Goal: Task Accomplishment & Management: Manage account settings

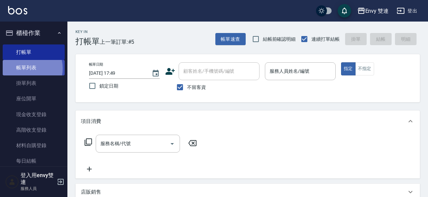
click at [24, 68] on link "帳單列表" at bounding box center [34, 68] width 62 height 16
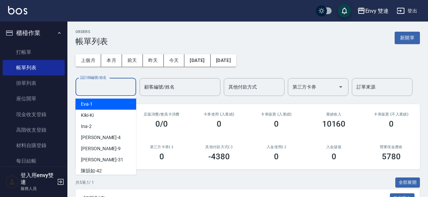
click at [103, 85] on input "設計師編號/姓名" at bounding box center [106, 87] width 55 height 12
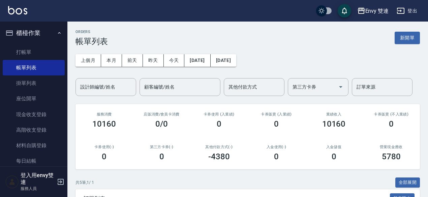
click at [344, 47] on div "上個月 本月 [DATE] [DATE] [DATE] [DATE] [DATE] 設計師編號/姓名 設計師編號/姓名 顧客編號/姓名 顧客編號/姓名 其他付…" at bounding box center [248, 71] width 344 height 50
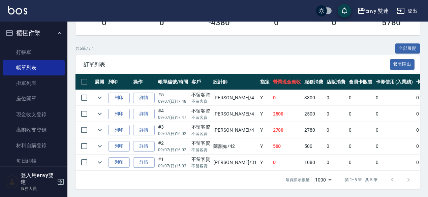
scroll to position [138, 0]
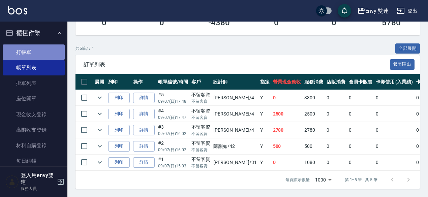
click at [34, 51] on link "打帳單" at bounding box center [34, 52] width 62 height 16
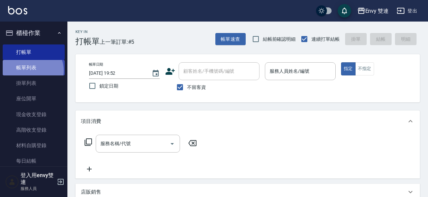
click at [31, 71] on link "帳單列表" at bounding box center [34, 68] width 62 height 16
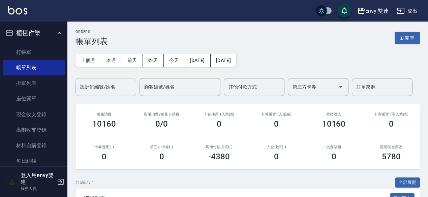
click at [109, 84] on input "設計師編號/姓名" at bounding box center [106, 87] width 55 height 12
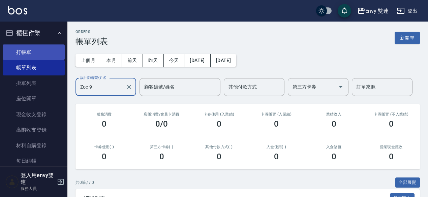
type input "Zoe-9"
click at [39, 50] on link "打帳單" at bounding box center [34, 52] width 62 height 16
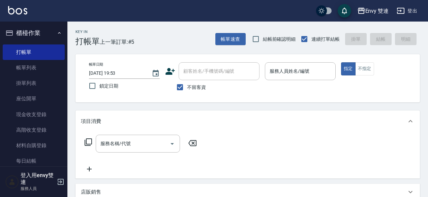
click at [192, 89] on span "不留客資" at bounding box center [196, 87] width 19 height 7
click at [187, 89] on input "不留客資" at bounding box center [180, 87] width 14 height 14
checkbox input "false"
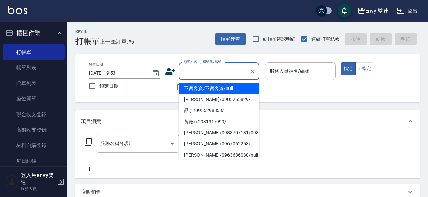
click at [202, 72] on input "顧客姓名/手機號碼/編號" at bounding box center [214, 71] width 65 height 12
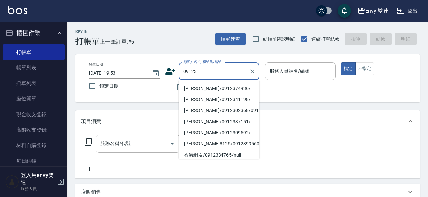
click at [196, 88] on li "[PERSON_NAME]/0912374936/" at bounding box center [219, 88] width 81 height 11
type input "[PERSON_NAME]/0912374936/"
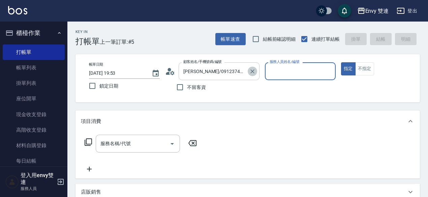
click at [252, 73] on icon "Clear" at bounding box center [252, 71] width 7 height 7
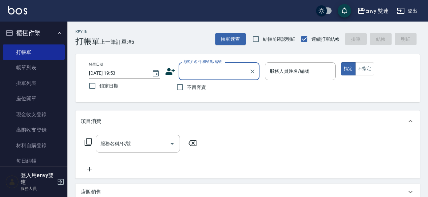
click at [216, 80] on div "顧客姓名/手機號碼/編號" at bounding box center [219, 71] width 81 height 18
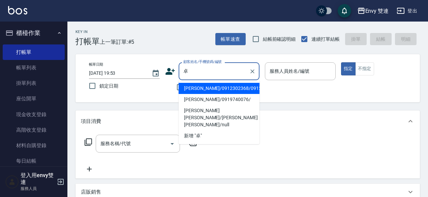
click at [206, 93] on li "[PERSON_NAME]/0912302368/0912302368" at bounding box center [219, 88] width 81 height 11
type input "[PERSON_NAME]/0912302368/0912302368"
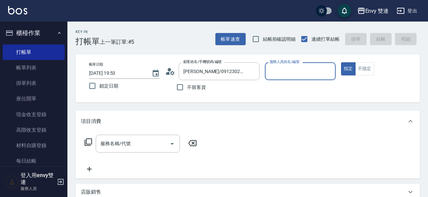
type input "Zoe-9"
click at [143, 144] on input "服務名稱/代號" at bounding box center [133, 144] width 68 height 12
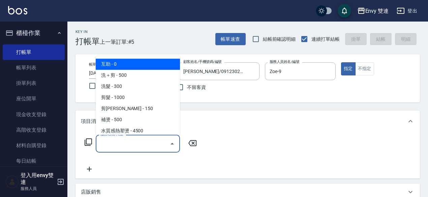
type input "ㄊ"
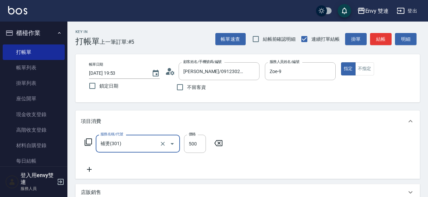
type input "補燙(301)"
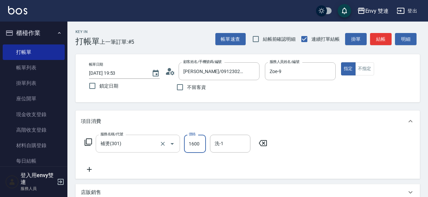
type input "1600"
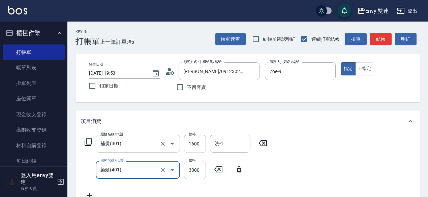
type input "染髮(401)"
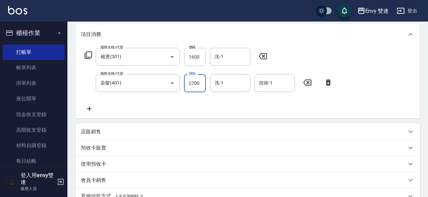
scroll to position [186, 0]
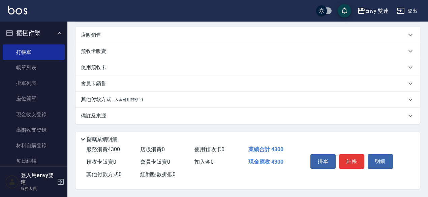
type input "2700"
click at [141, 101] on p "其他付款方式 入金可用餘額: 0" at bounding box center [112, 99] width 62 height 7
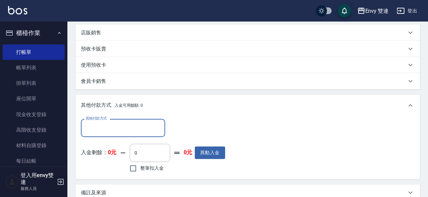
scroll to position [0, 0]
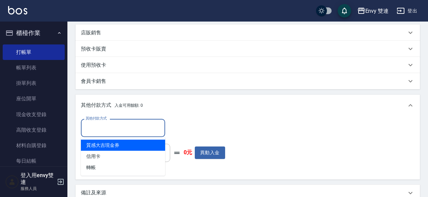
click at [124, 126] on input "其他付款方式" at bounding box center [123, 128] width 78 height 12
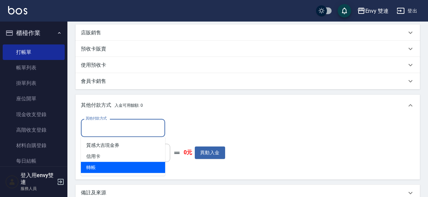
drag, startPoint x: 117, startPoint y: 159, endPoint x: 114, endPoint y: 170, distance: 10.8
click at [114, 170] on ul "質感大吉現金券 信用卡 轉帳" at bounding box center [123, 156] width 84 height 39
click at [114, 170] on span "轉帳" at bounding box center [123, 167] width 84 height 11
type input "轉帳"
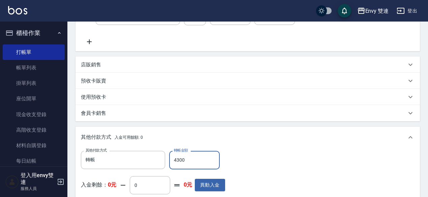
scroll to position [266, 0]
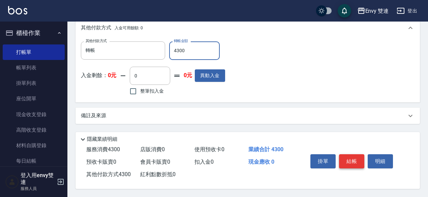
type input "4300"
click at [358, 158] on button "結帳" at bounding box center [351, 161] width 25 height 14
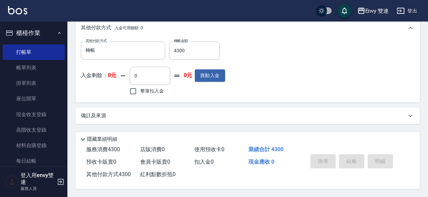
type input "[DATE] 19:54"
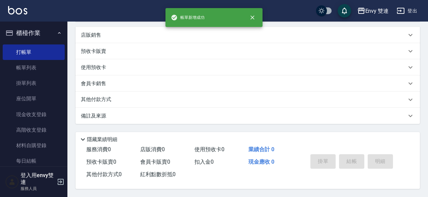
scroll to position [0, 0]
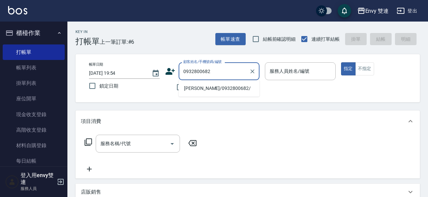
click at [205, 86] on li "[PERSON_NAME]/0932800682/" at bounding box center [219, 88] width 81 height 11
type input "[PERSON_NAME]/0932800682/"
type input "Zoe-9"
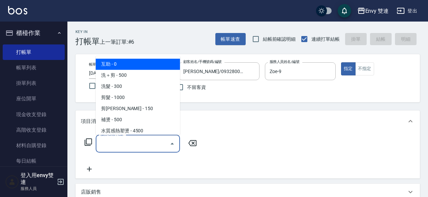
click at [138, 145] on input "服務名稱/代號" at bounding box center [133, 144] width 68 height 12
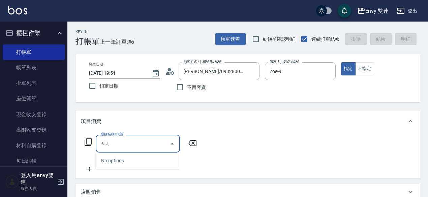
type input "趟"
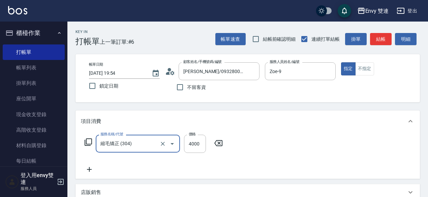
type input "縮毛矯正 (304)"
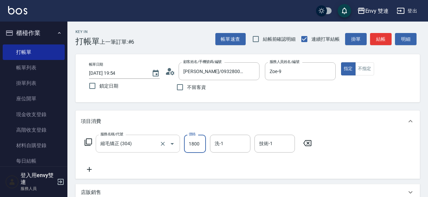
type input "1800"
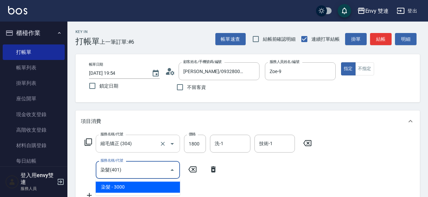
type input "染髮(401)"
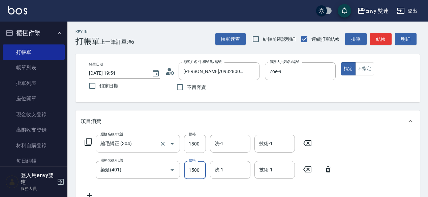
type input "1500"
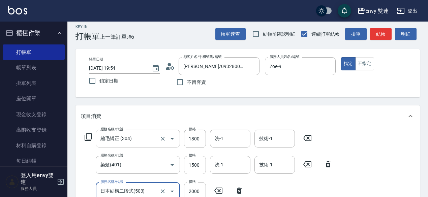
type input "日本結構二段式(503)"
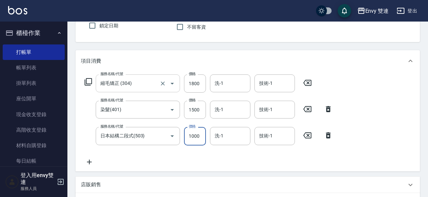
scroll to position [60, 0]
click at [191, 139] on input "1000" at bounding box center [195, 137] width 22 height 18
click at [201, 140] on input "1000" at bounding box center [195, 137] width 22 height 18
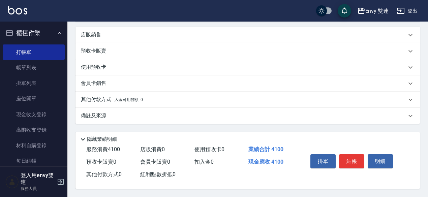
type input "800"
click at [109, 103] on div "其他付款方式 入金可用餘額: 0" at bounding box center [248, 100] width 344 height 16
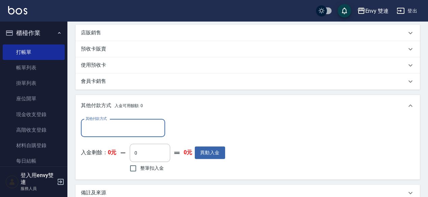
scroll to position [292, 0]
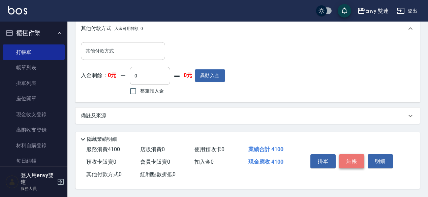
click at [351, 163] on button "結帳" at bounding box center [351, 161] width 25 height 14
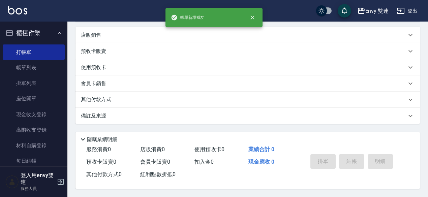
scroll to position [0, 0]
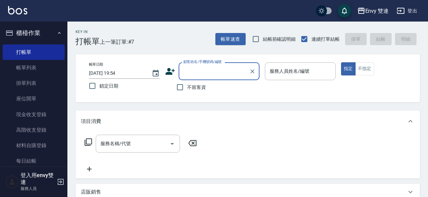
click at [211, 70] on input "顧客姓名/手機號碼/編號" at bounding box center [214, 71] width 65 height 12
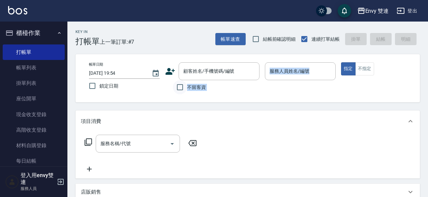
drag, startPoint x: 161, startPoint y: 103, endPoint x: 184, endPoint y: 92, distance: 26.1
click at [184, 92] on div "Key In 打帳單 上一筆訂單:#7 帳單速查 結帳前確認明細 連續打單結帳 掛單 結帳 明細 帳單日期 [DATE] 19:54 鎖定日期 顧客姓名/手機…" at bounding box center [247, 188] width 361 height 333
click at [184, 92] on input "不留客資" at bounding box center [180, 87] width 14 height 14
checkbox input "true"
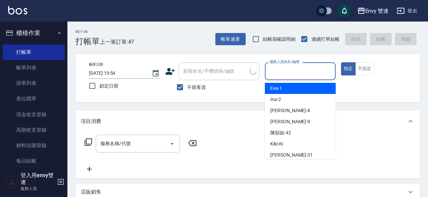
click at [289, 75] on input "服務人員姓名/編號" at bounding box center [300, 71] width 65 height 12
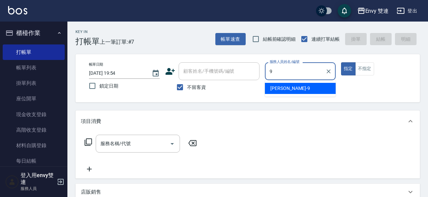
type input "Zoe-9"
type button "true"
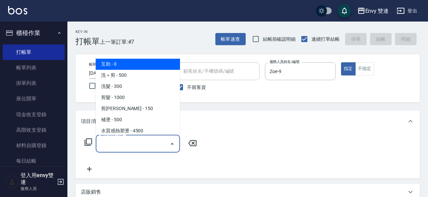
click at [142, 143] on input "服務名稱/代號" at bounding box center [133, 144] width 68 height 12
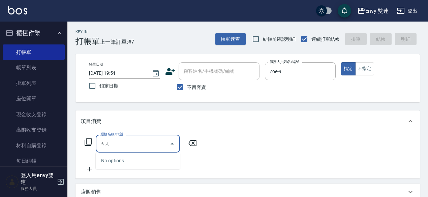
type input "趟"
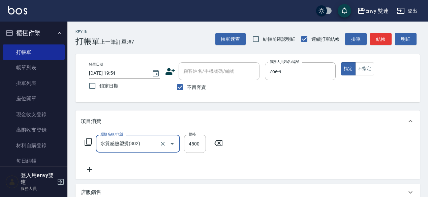
type input "水質感熱塑燙(302)"
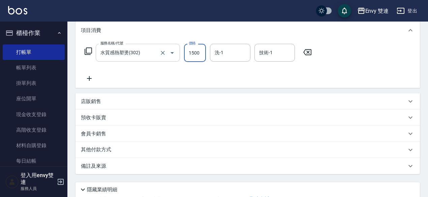
scroll to position [144, 0]
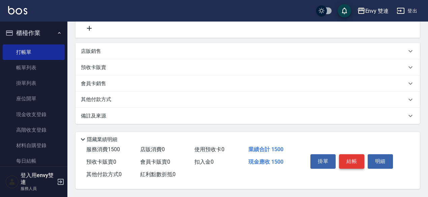
type input "1500"
click at [346, 162] on button "結帳" at bounding box center [351, 161] width 25 height 14
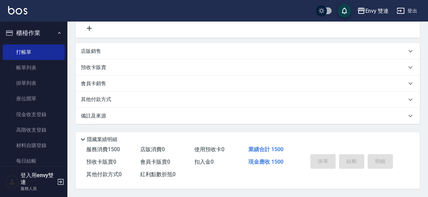
type input "[DATE] 19:55"
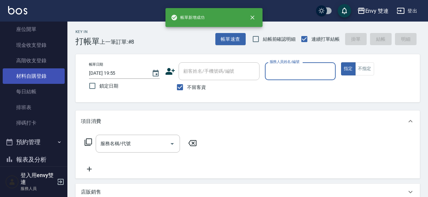
scroll to position [94, 0]
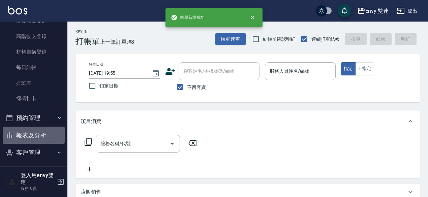
click at [34, 134] on button "報表及分析" at bounding box center [34, 136] width 62 height 18
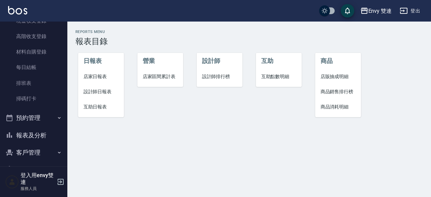
click at [94, 86] on li "設計師日報表" at bounding box center [101, 91] width 46 height 15
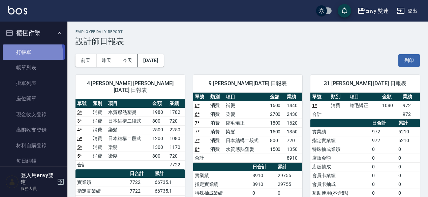
click at [22, 54] on link "打帳單" at bounding box center [34, 52] width 62 height 16
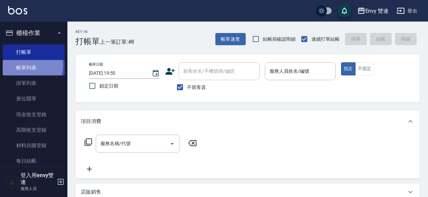
click at [23, 65] on link "帳單列表" at bounding box center [34, 68] width 62 height 16
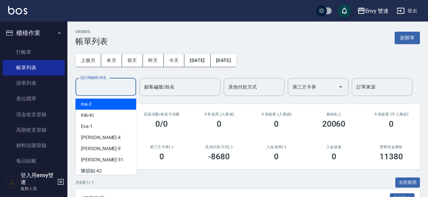
click at [105, 84] on input "設計師編號/姓名" at bounding box center [106, 87] width 55 height 12
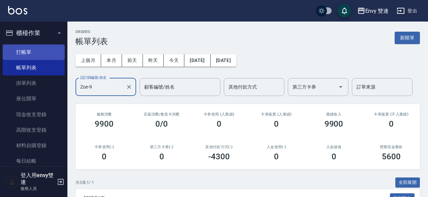
type input "Zoe-9"
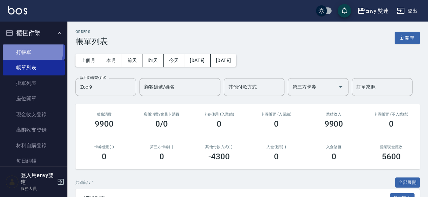
click at [16, 48] on link "打帳單" at bounding box center [34, 52] width 62 height 16
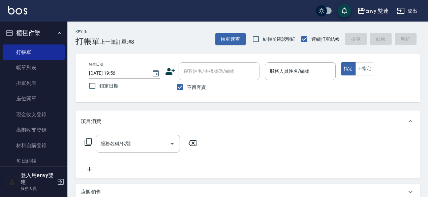
click at [89, 141] on icon at bounding box center [88, 142] width 8 height 8
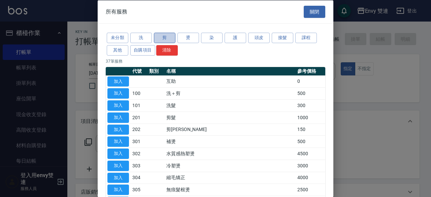
click at [164, 36] on button "剪" at bounding box center [165, 38] width 22 height 10
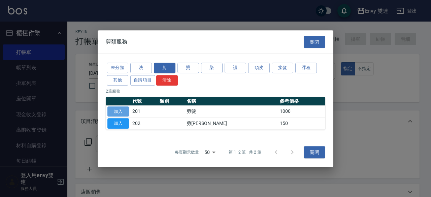
click at [122, 116] on button "加入" at bounding box center [119, 112] width 22 height 10
type input "剪髮(201)"
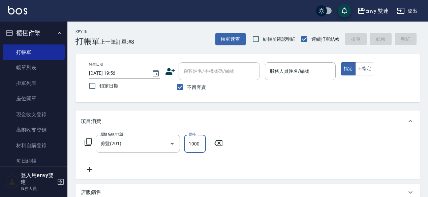
click at [193, 144] on input "1000" at bounding box center [195, 144] width 22 height 18
type input "100"
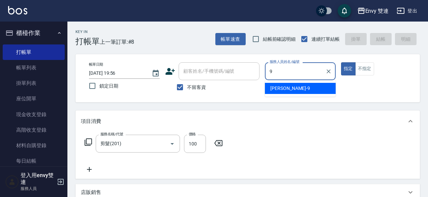
click at [296, 85] on div "Zoe -9" at bounding box center [300, 88] width 71 height 11
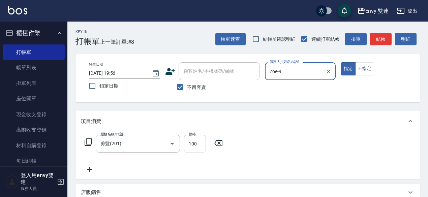
type input "Zoe-9"
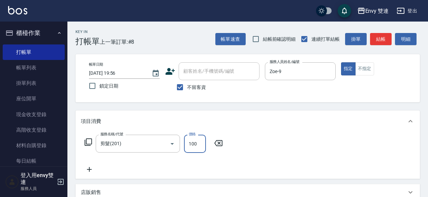
click at [191, 143] on input "100" at bounding box center [195, 144] width 22 height 18
type input "700"
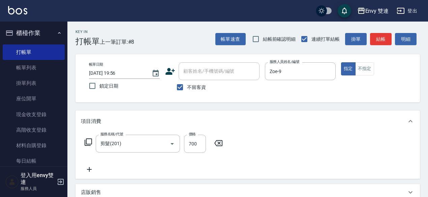
click at [187, 84] on span "不留客資" at bounding box center [196, 87] width 19 height 7
click at [187, 84] on input "不留客資" at bounding box center [180, 87] width 14 height 14
checkbox input "false"
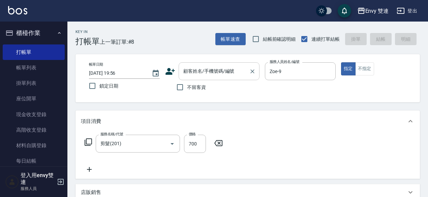
click at [190, 72] on input "顧客姓名/手機號碼/編號" at bounding box center [214, 71] width 65 height 12
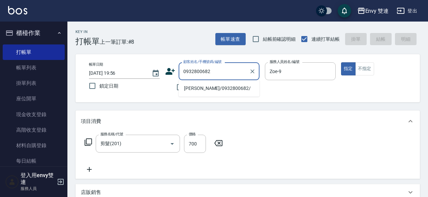
click at [211, 87] on li "[PERSON_NAME]/0932800682/" at bounding box center [219, 88] width 81 height 11
type input "[PERSON_NAME]/0932800682/"
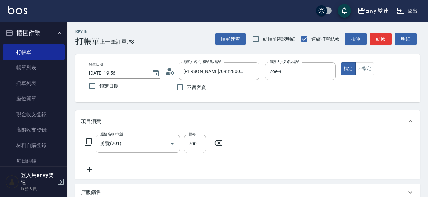
click at [190, 45] on div "Key In 打帳單 上一筆訂單:#8 帳單速查 結帳前確認明細 連續打單結帳 掛單 結帳 明細" at bounding box center [243, 34] width 353 height 25
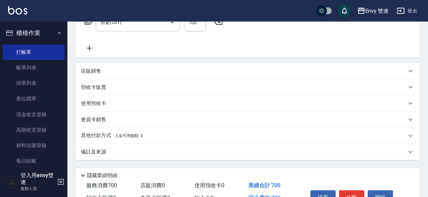
scroll to position [135, 0]
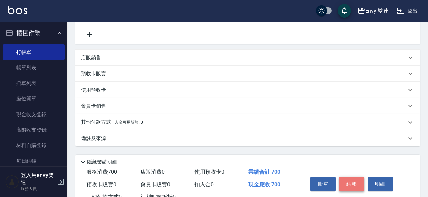
click at [348, 186] on button "結帳" at bounding box center [351, 184] width 25 height 14
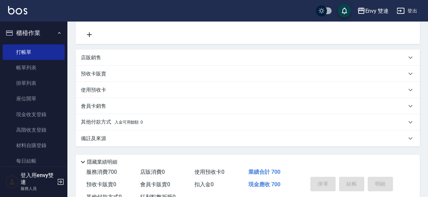
type input "[DATE] 19:57"
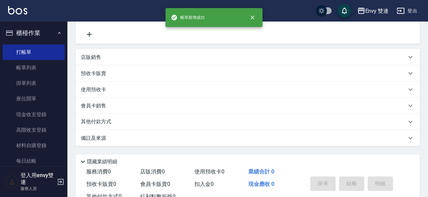
scroll to position [0, 0]
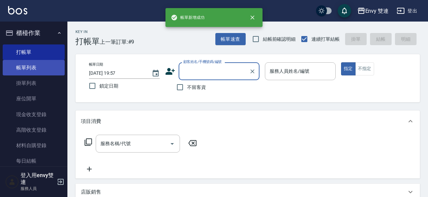
click at [32, 66] on link "帳單列表" at bounding box center [34, 68] width 62 height 16
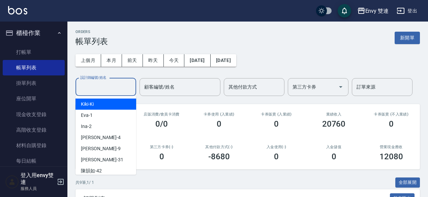
click at [95, 88] on input "設計師編號/姓名" at bounding box center [106, 87] width 55 height 12
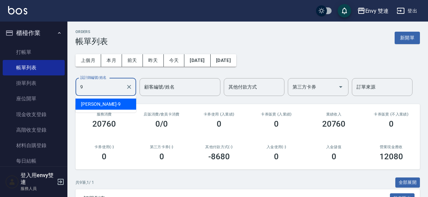
click at [97, 99] on div "Zoe -9" at bounding box center [106, 104] width 61 height 11
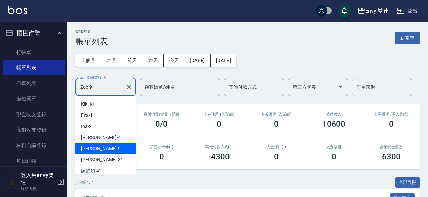
click at [93, 151] on div "Zoe -9" at bounding box center [106, 148] width 61 height 11
click at [102, 153] on div "Zoe -9" at bounding box center [106, 148] width 61 height 11
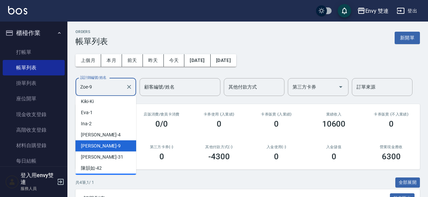
scroll to position [3, 0]
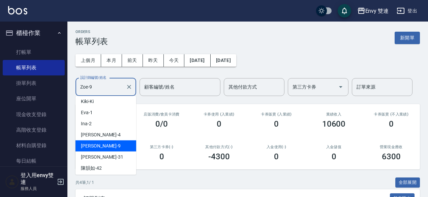
click at [97, 148] on div "Zoe -9" at bounding box center [106, 146] width 61 height 11
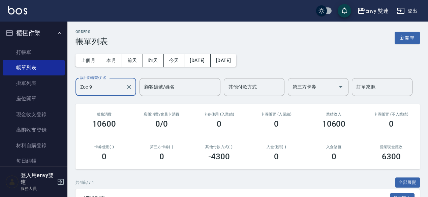
type input "Zoe-9"
click at [97, 148] on h2 "卡券使用(-)" at bounding box center [104, 147] width 41 height 4
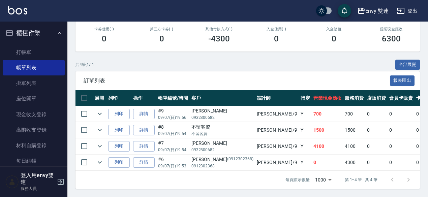
scroll to position [122, 0]
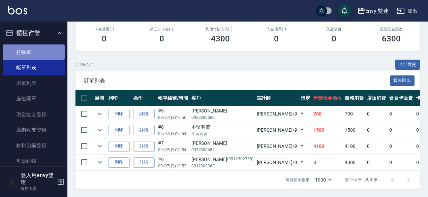
click at [37, 44] on link "打帳單" at bounding box center [34, 52] width 62 height 16
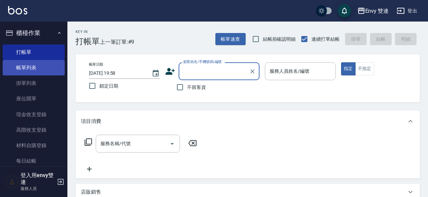
click at [36, 74] on link "帳單列表" at bounding box center [34, 68] width 62 height 16
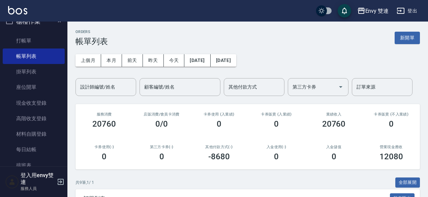
scroll to position [13, 0]
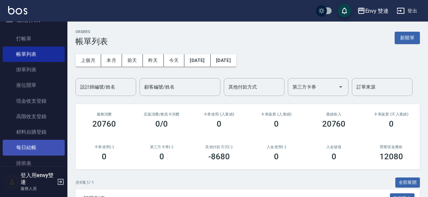
click at [28, 143] on link "每日結帳" at bounding box center [34, 148] width 62 height 16
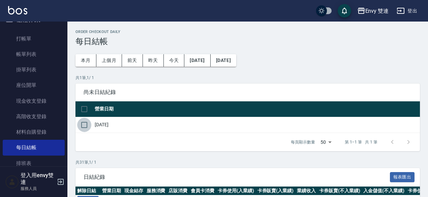
click at [82, 122] on input "checkbox" at bounding box center [84, 125] width 14 height 14
checkbox input "true"
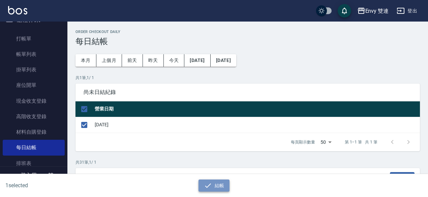
click at [213, 183] on button "結帳" at bounding box center [214, 186] width 31 height 12
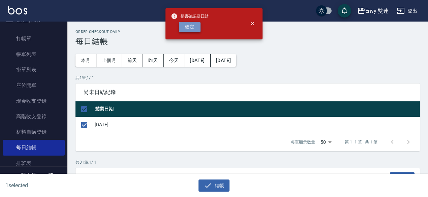
click at [196, 26] on button "確定" at bounding box center [190, 27] width 22 height 10
checkbox input "false"
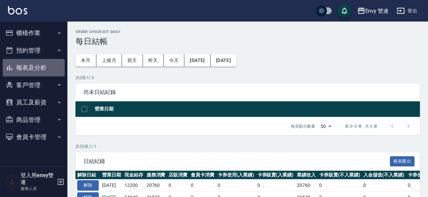
click at [29, 70] on button "報表及分析" at bounding box center [34, 68] width 62 height 18
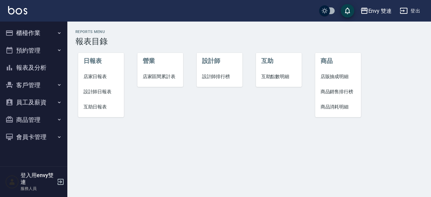
click at [94, 73] on span "店家日報表" at bounding box center [101, 76] width 35 height 7
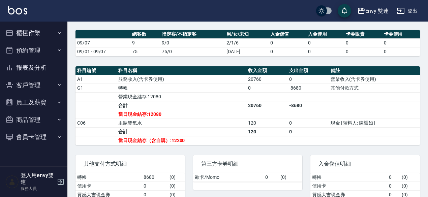
scroll to position [180, 0]
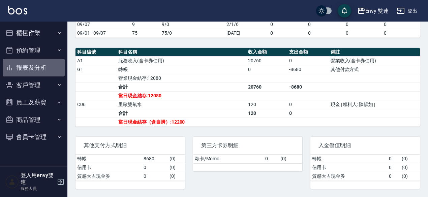
click at [39, 68] on button "報表及分析" at bounding box center [34, 68] width 62 height 18
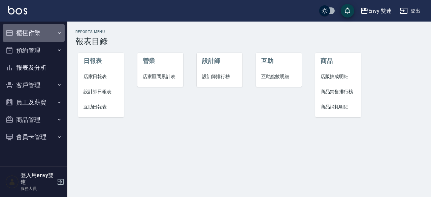
click at [40, 34] on button "櫃檯作業" at bounding box center [34, 33] width 62 height 18
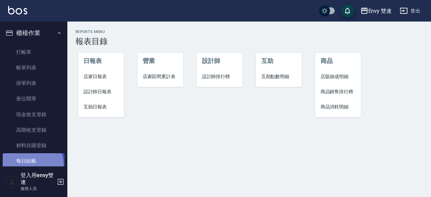
click at [31, 164] on link "每日結帳" at bounding box center [34, 161] width 62 height 16
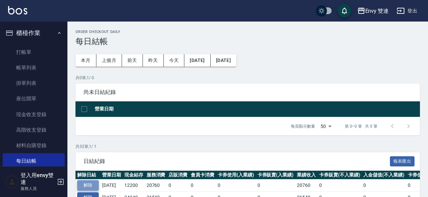
click at [87, 182] on button "解除" at bounding box center [88, 185] width 22 height 10
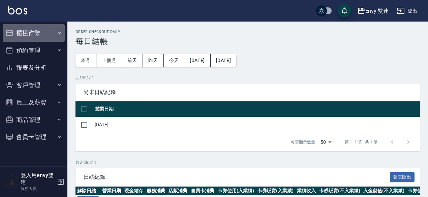
click at [37, 27] on button "櫃檯作業" at bounding box center [34, 33] width 62 height 18
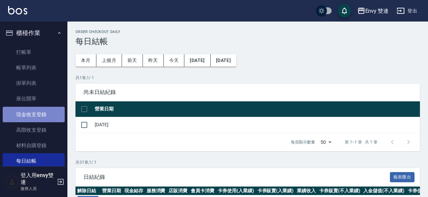
click at [36, 114] on link "現金收支登錄" at bounding box center [34, 115] width 62 height 16
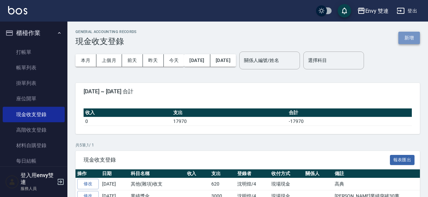
click at [417, 38] on button "新增" at bounding box center [409, 38] width 22 height 12
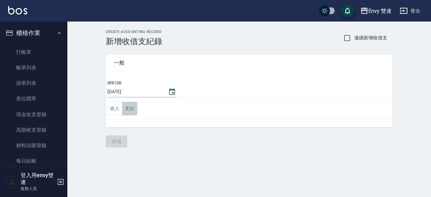
click at [125, 112] on button "支出" at bounding box center [129, 109] width 15 height 14
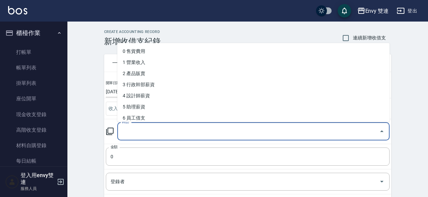
click at [131, 131] on input "科目" at bounding box center [248, 132] width 256 height 12
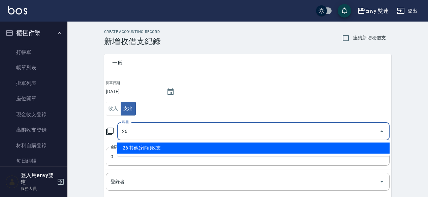
click at [151, 146] on li "26 其他(雜項)收支" at bounding box center [253, 148] width 272 height 11
type input "26 其他(雜項)收支"
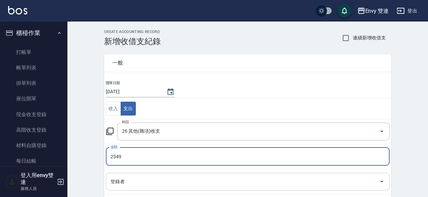
type input "2349"
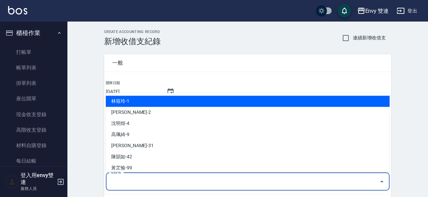
click at [126, 178] on input "登錄者" at bounding box center [243, 182] width 268 height 12
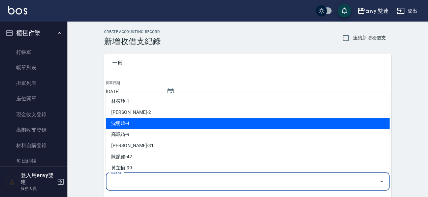
click at [140, 124] on li "沈明煌-4" at bounding box center [248, 123] width 284 height 11
type input "沈明煌-4"
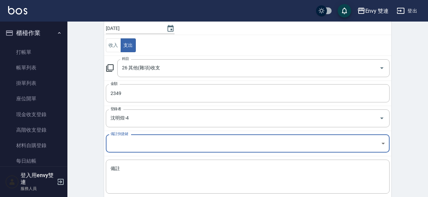
scroll to position [65, 0]
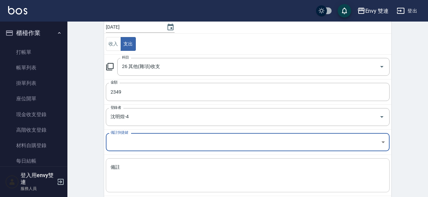
click at [161, 173] on textarea "備註" at bounding box center [248, 175] width 274 height 23
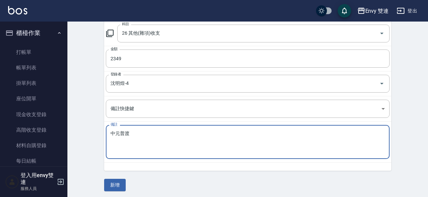
scroll to position [99, 0]
type textarea "中元普渡"
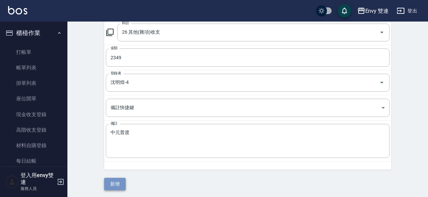
click at [113, 184] on button "新增" at bounding box center [115, 184] width 22 height 12
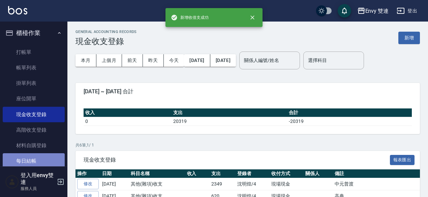
click at [36, 164] on link "每日結帳" at bounding box center [34, 161] width 62 height 16
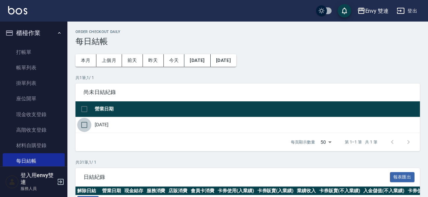
click at [84, 124] on input "checkbox" at bounding box center [84, 125] width 14 height 14
checkbox input "true"
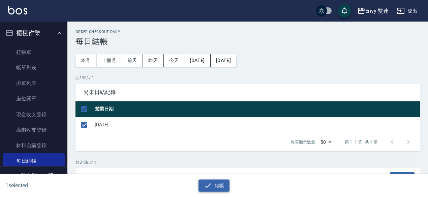
click at [210, 184] on icon "button" at bounding box center [208, 185] width 6 height 4
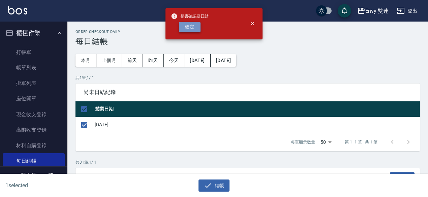
click at [195, 26] on button "確定" at bounding box center [190, 27] width 22 height 10
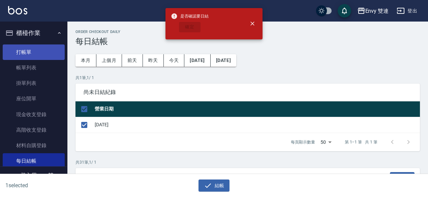
checkbox input "false"
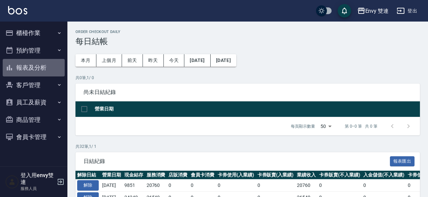
click at [38, 69] on button "報表及分析" at bounding box center [34, 68] width 62 height 18
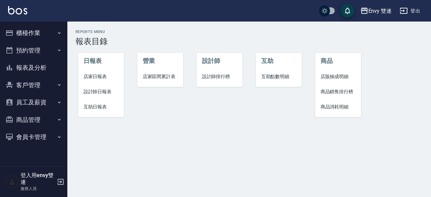
click at [102, 76] on span "店家日報表" at bounding box center [101, 76] width 35 height 7
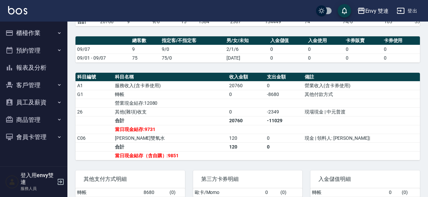
scroll to position [189, 0]
